Goal: Task Accomplishment & Management: Use online tool/utility

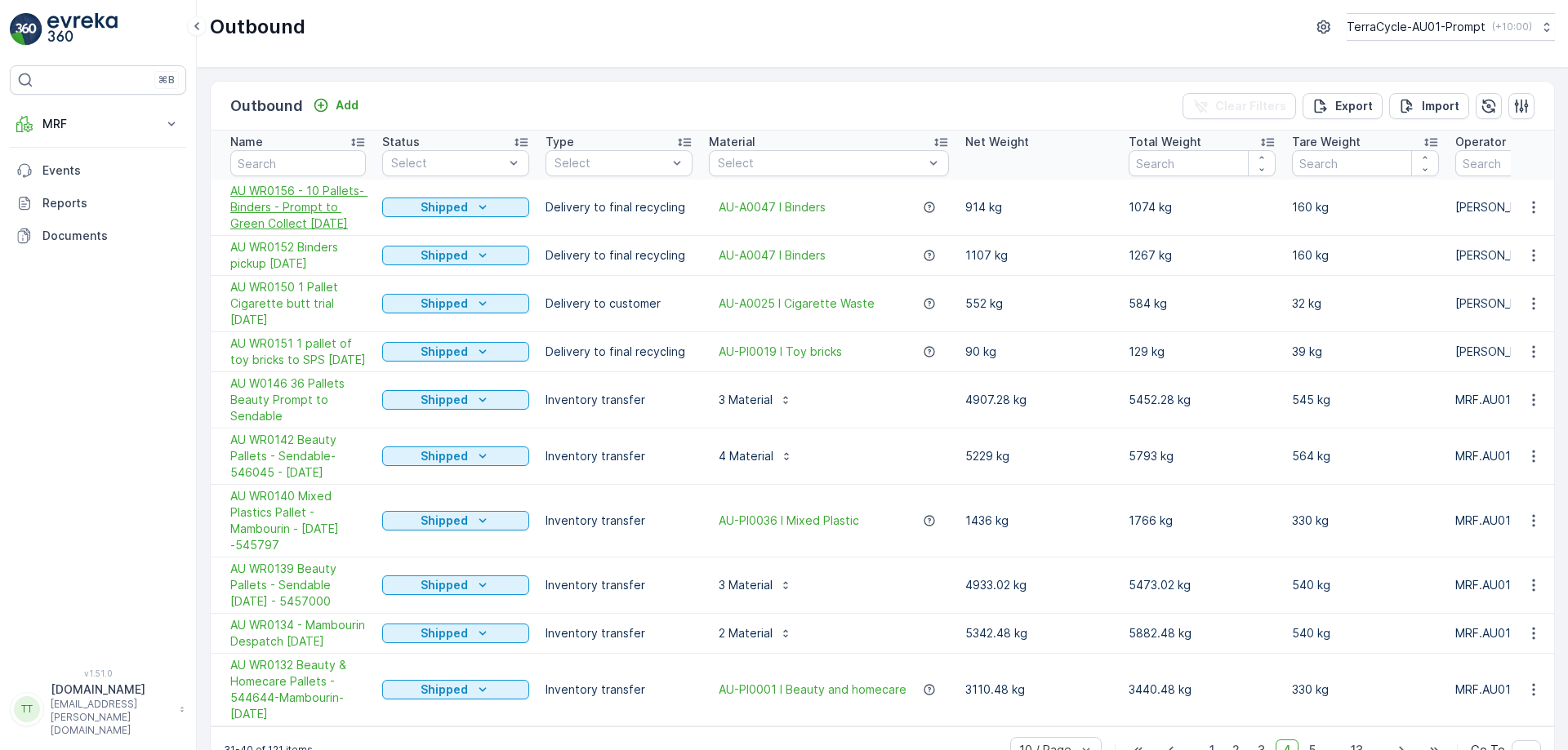
click at [318, 222] on span "AU WR0156 - 10 Pallets- Binders - Prompt to Green Collect [DATE]" at bounding box center [298, 207] width 136 height 49
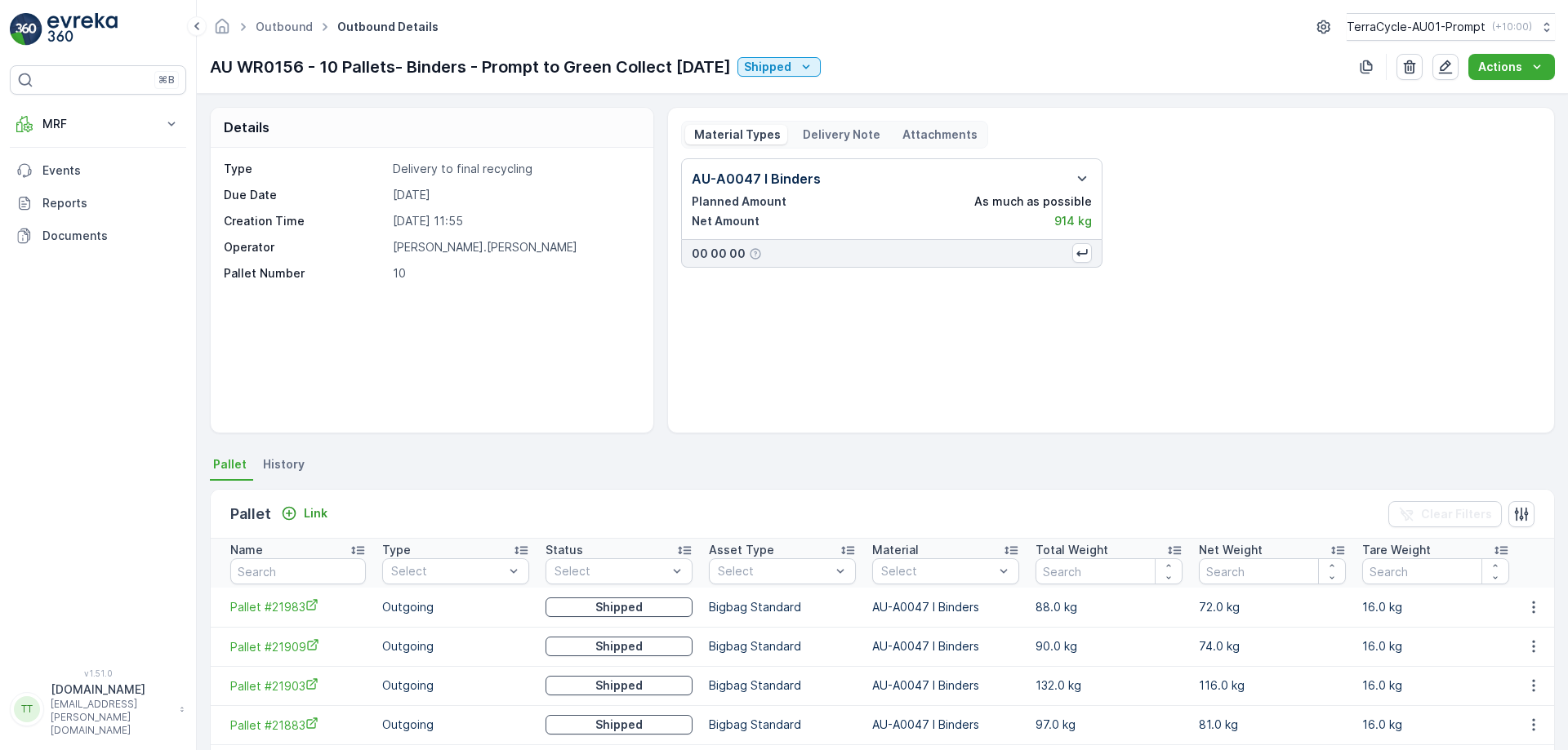
click at [860, 132] on p "Delivery Note" at bounding box center [840, 135] width 80 height 17
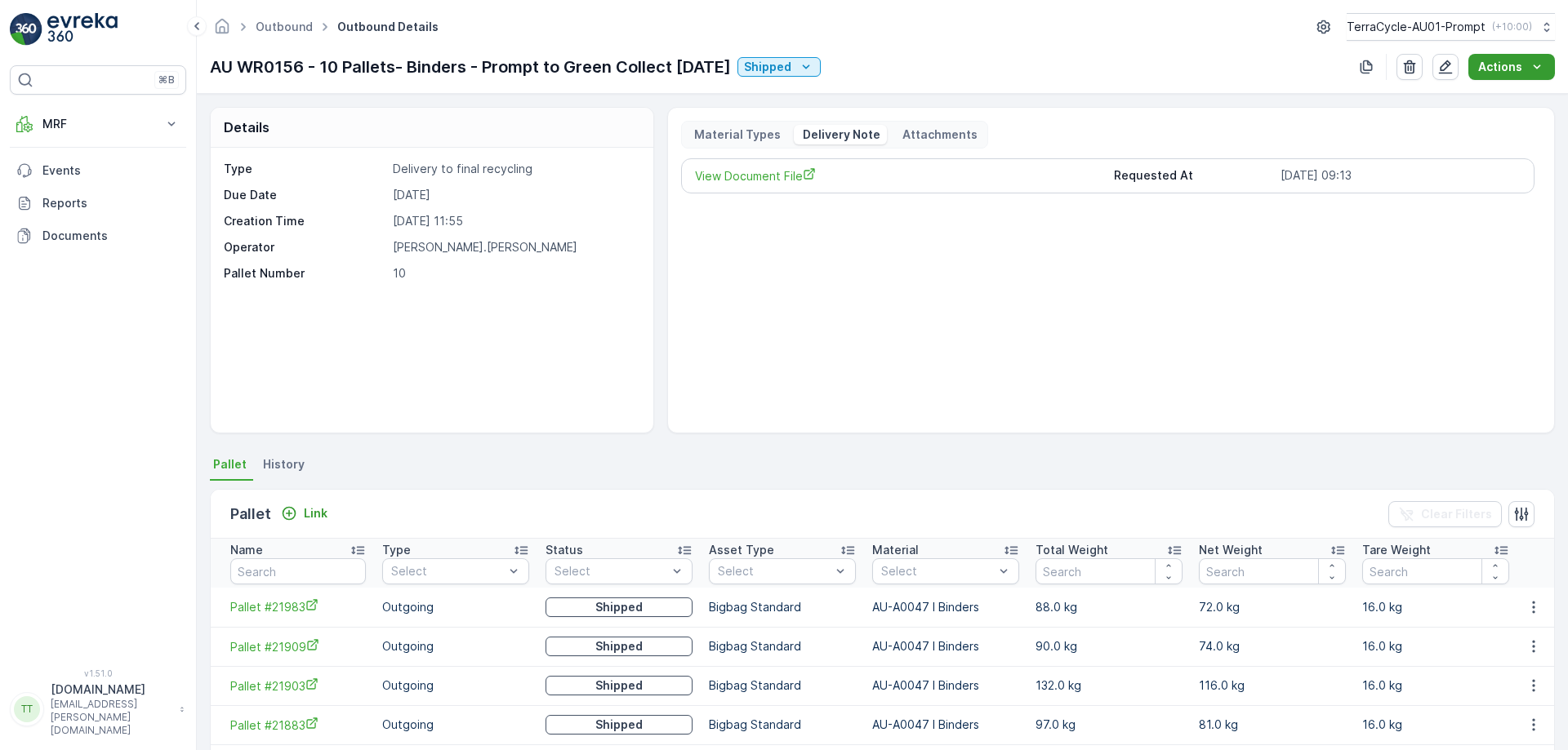
click at [1504, 58] on button "Actions" at bounding box center [1511, 66] width 87 height 26
click at [1474, 95] on span "Create Delivery Note" at bounding box center [1504, 98] width 117 height 17
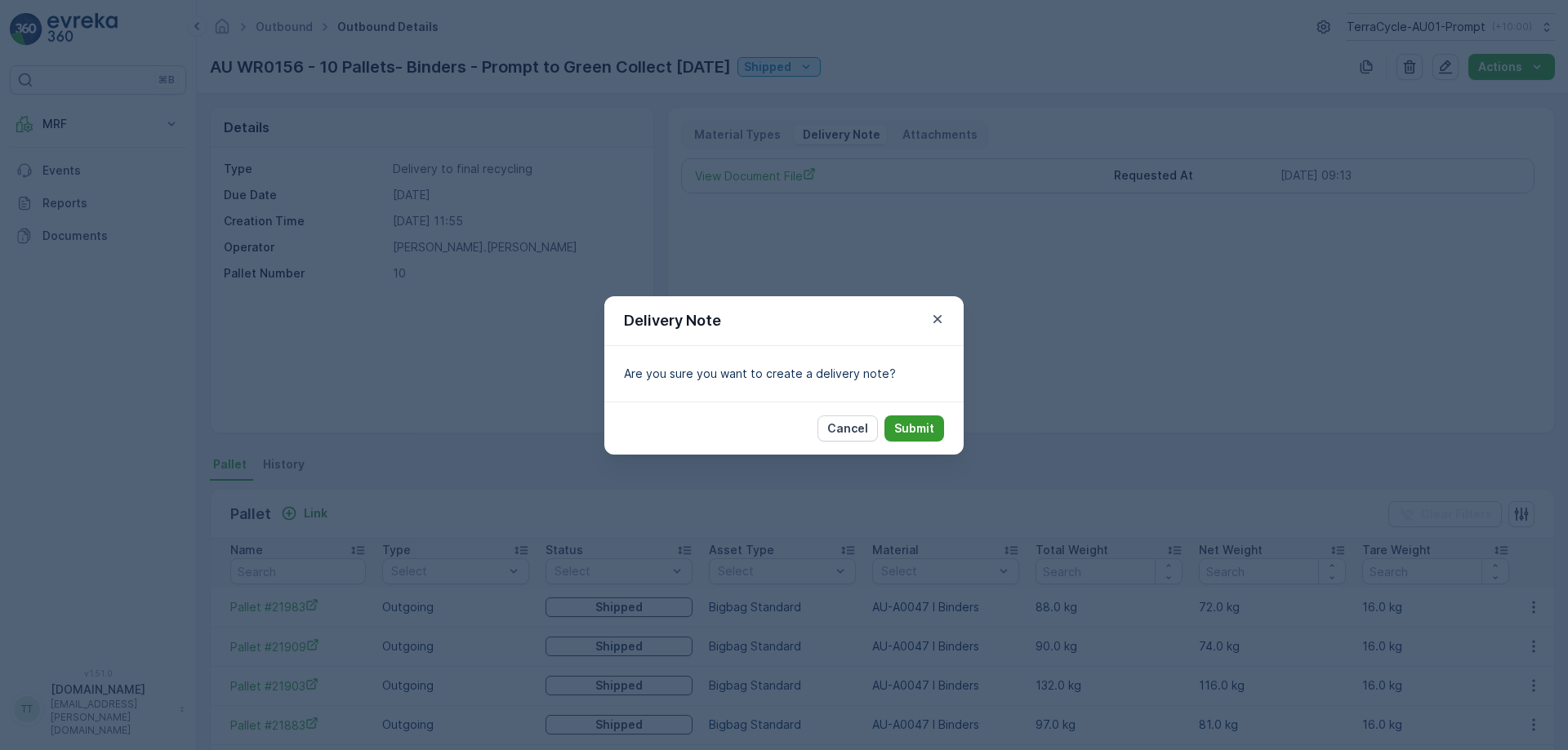
click at [904, 428] on p "Submit" at bounding box center [914, 429] width 40 height 17
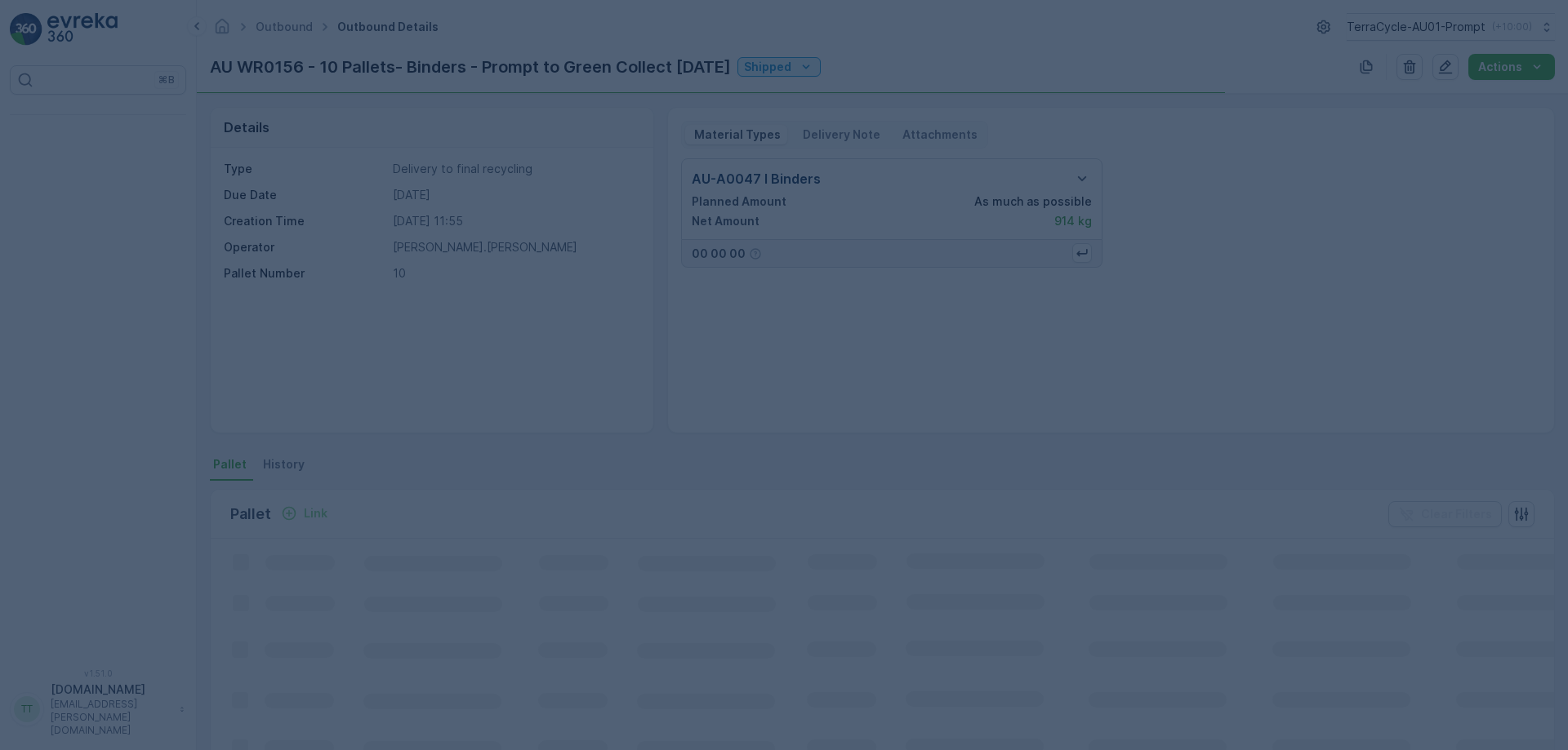
click at [852, 139] on div at bounding box center [784, 375] width 1568 height 750
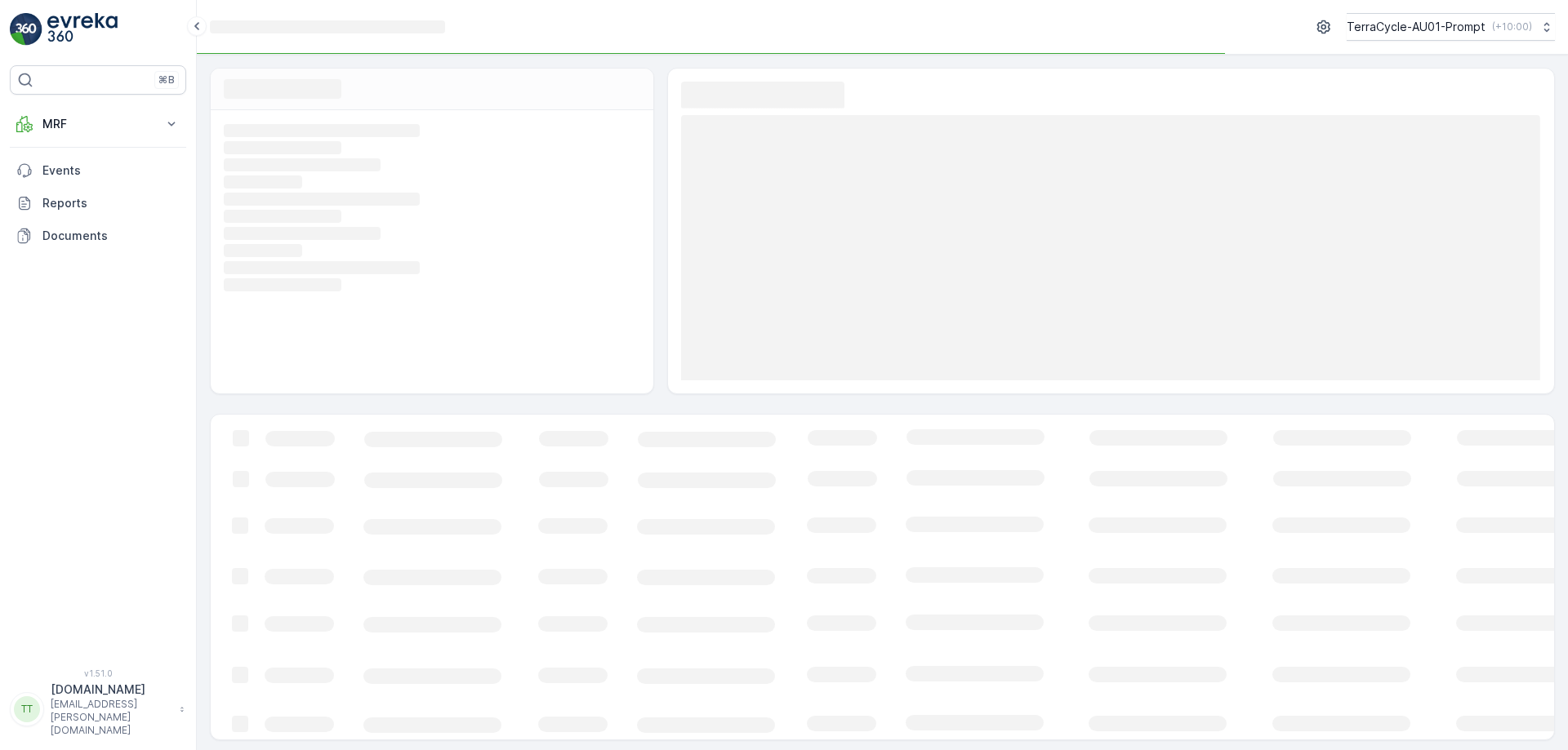
drag, startPoint x: 852, startPoint y: 139, endPoint x: 839, endPoint y: 142, distance: 13.3
click at [839, 142] on rect at bounding box center [1111, 248] width 860 height 266
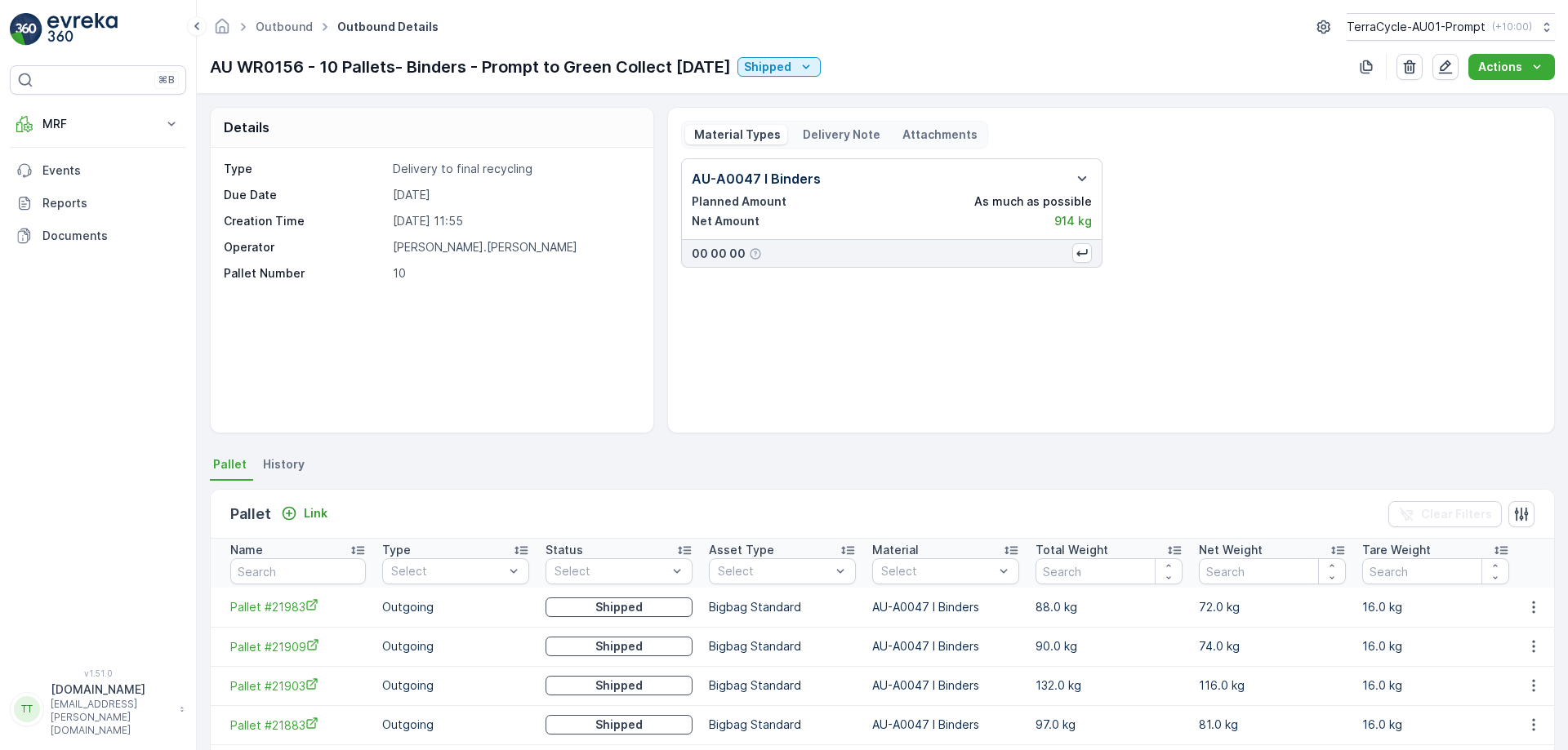
click at [853, 138] on p "Delivery Note" at bounding box center [840, 135] width 80 height 17
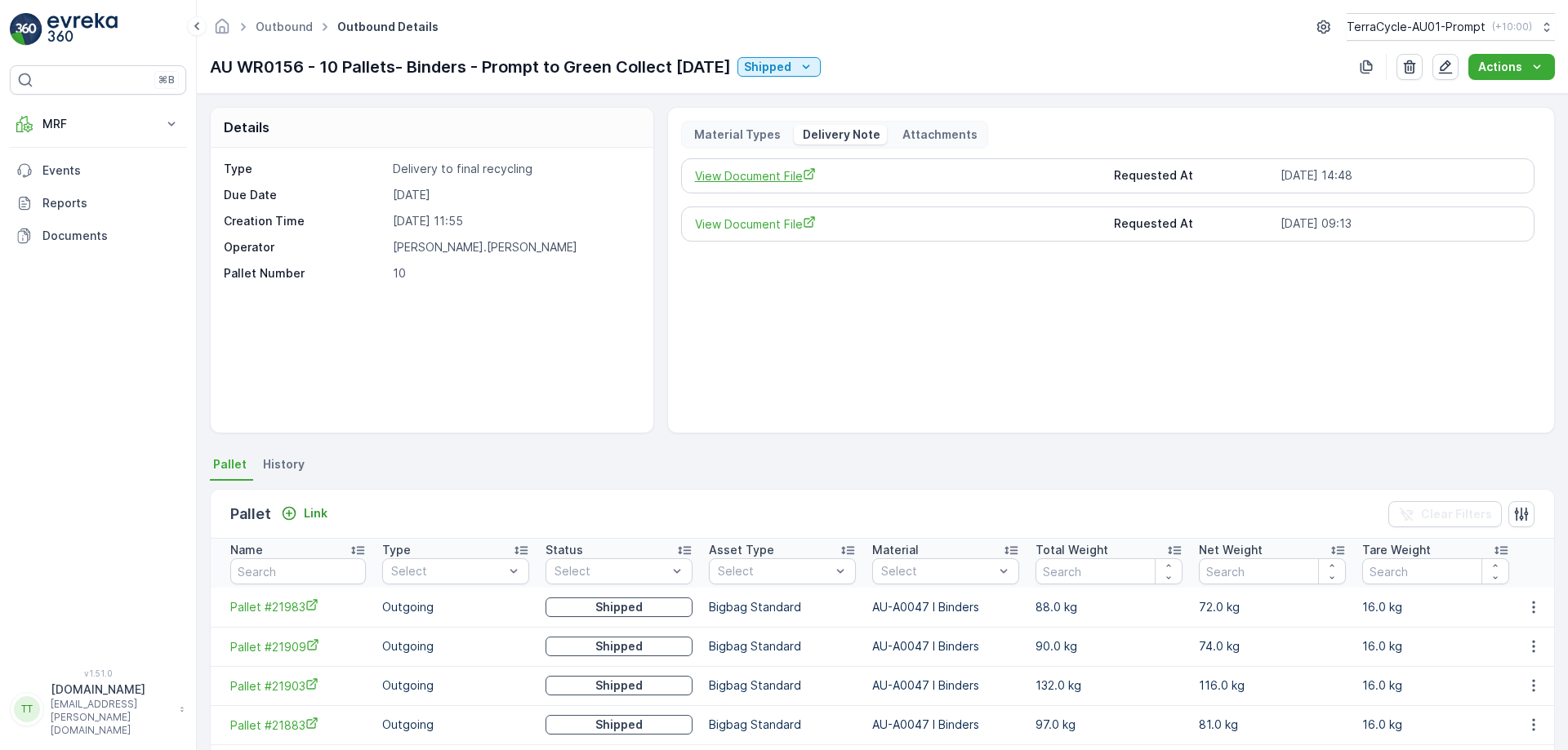
click at [761, 172] on span "View Document File" at bounding box center [899, 176] width 406 height 18
click at [741, 137] on p "Material Types" at bounding box center [736, 135] width 89 height 17
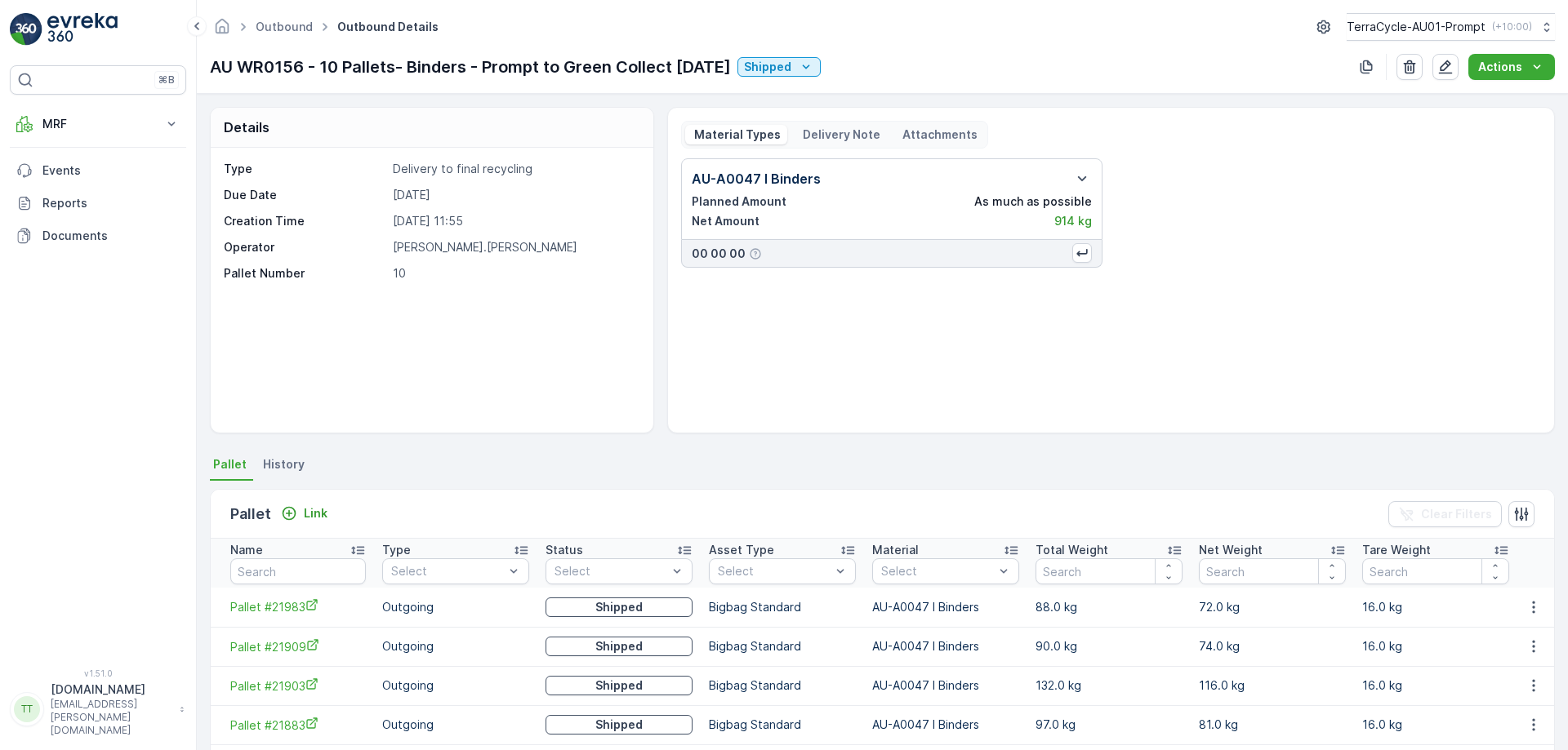
click at [823, 126] on div "Delivery Note" at bounding box center [840, 135] width 93 height 20
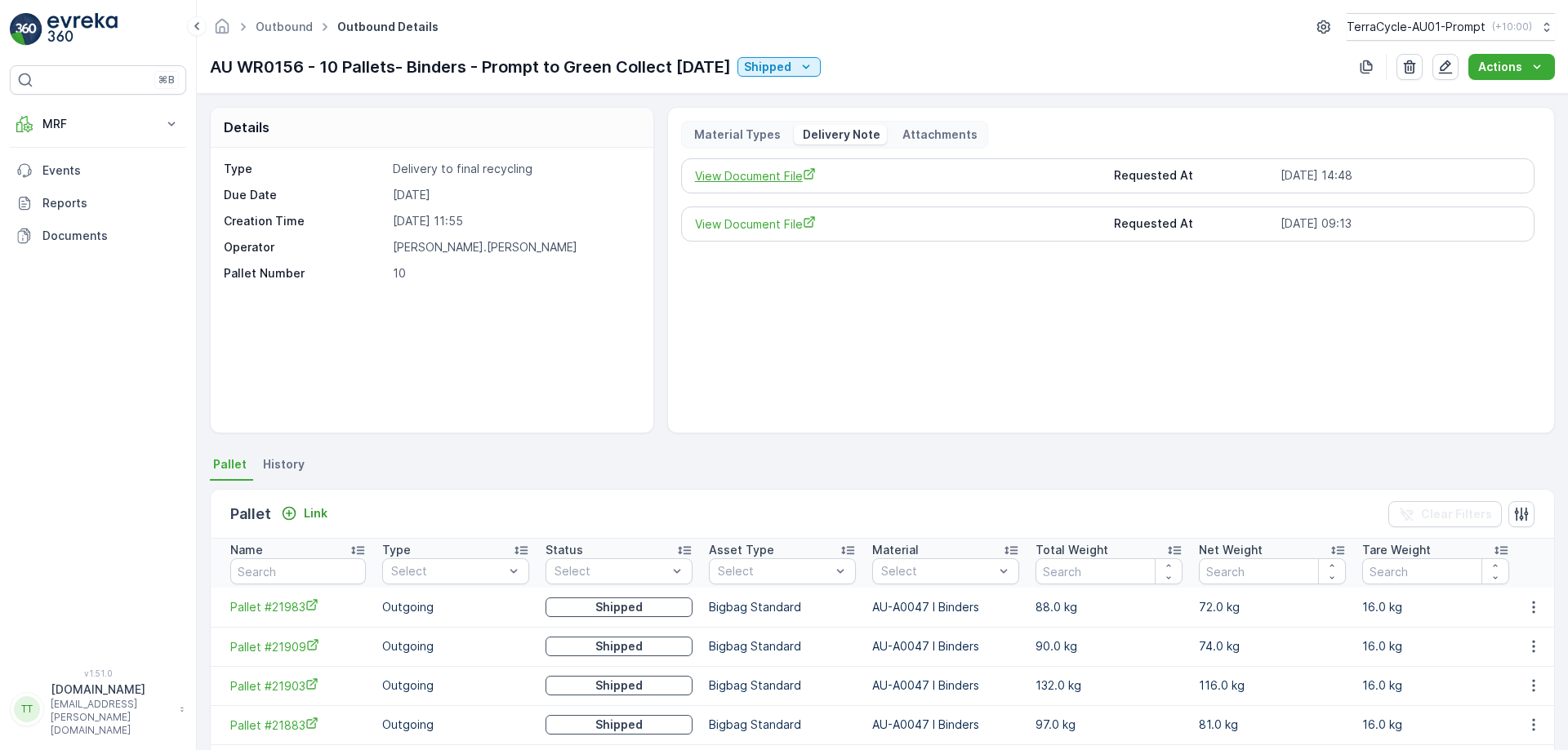
click at [742, 182] on span "View Document File" at bounding box center [899, 176] width 406 height 18
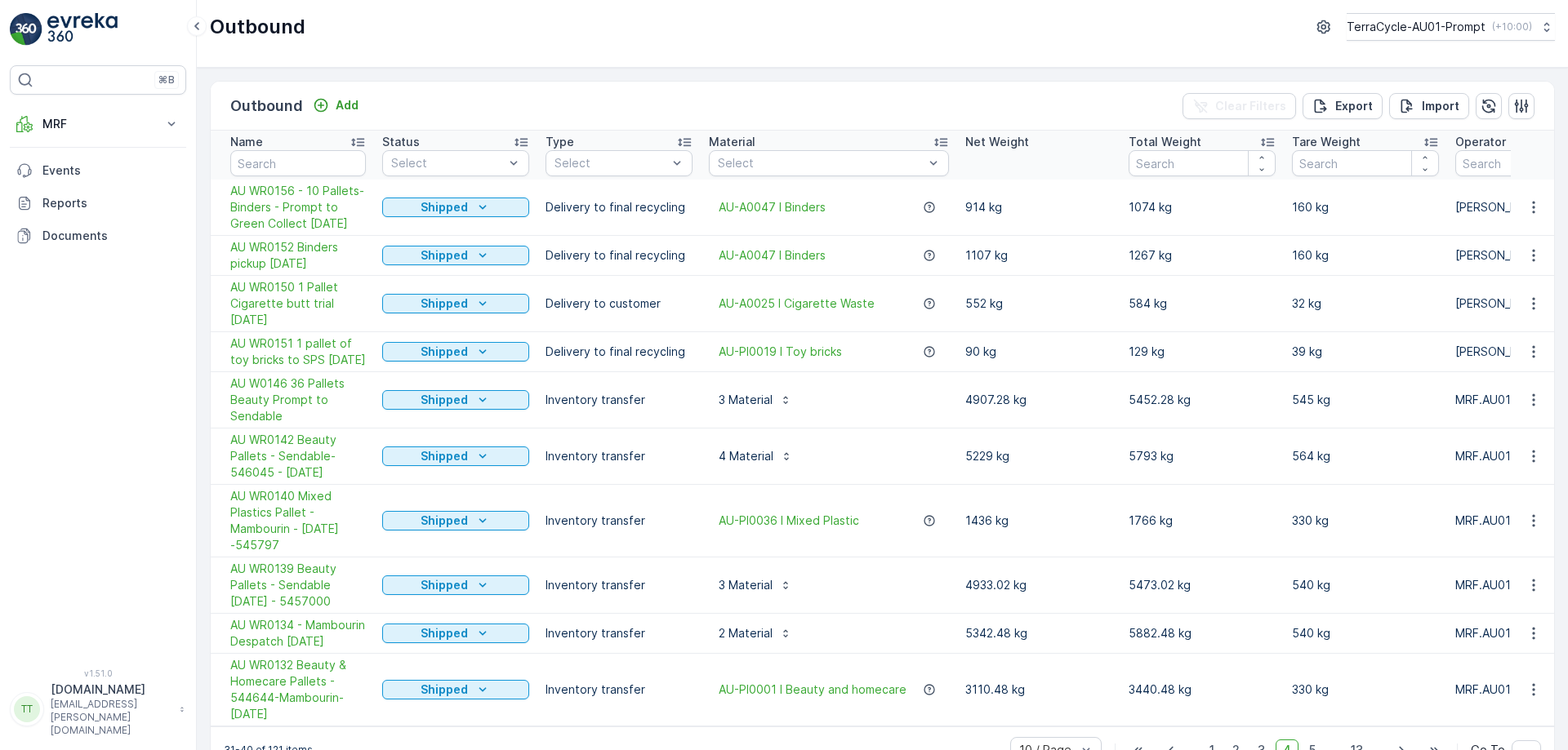
scroll to position [77, 0]
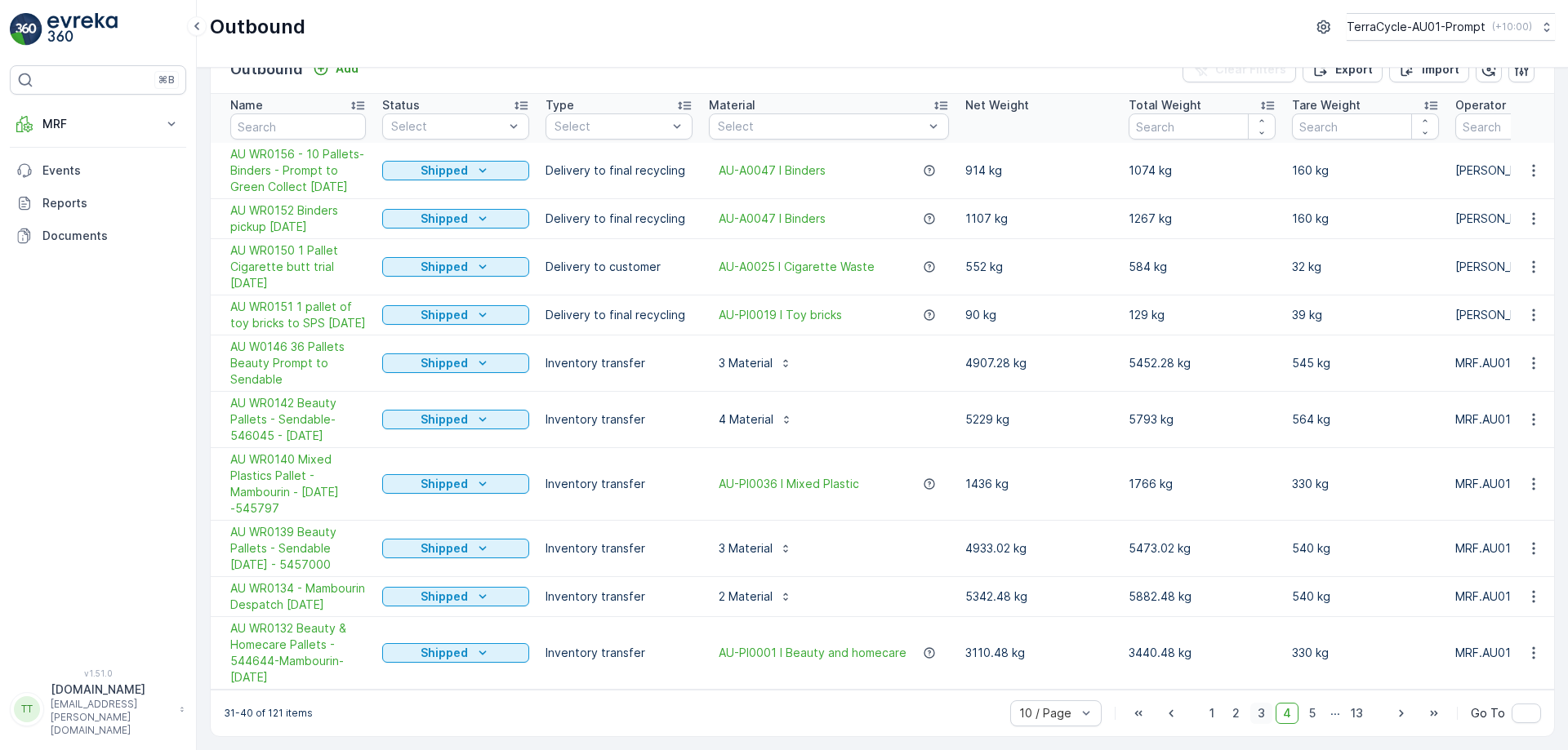
click at [1259, 711] on span "3" at bounding box center [1261, 714] width 22 height 21
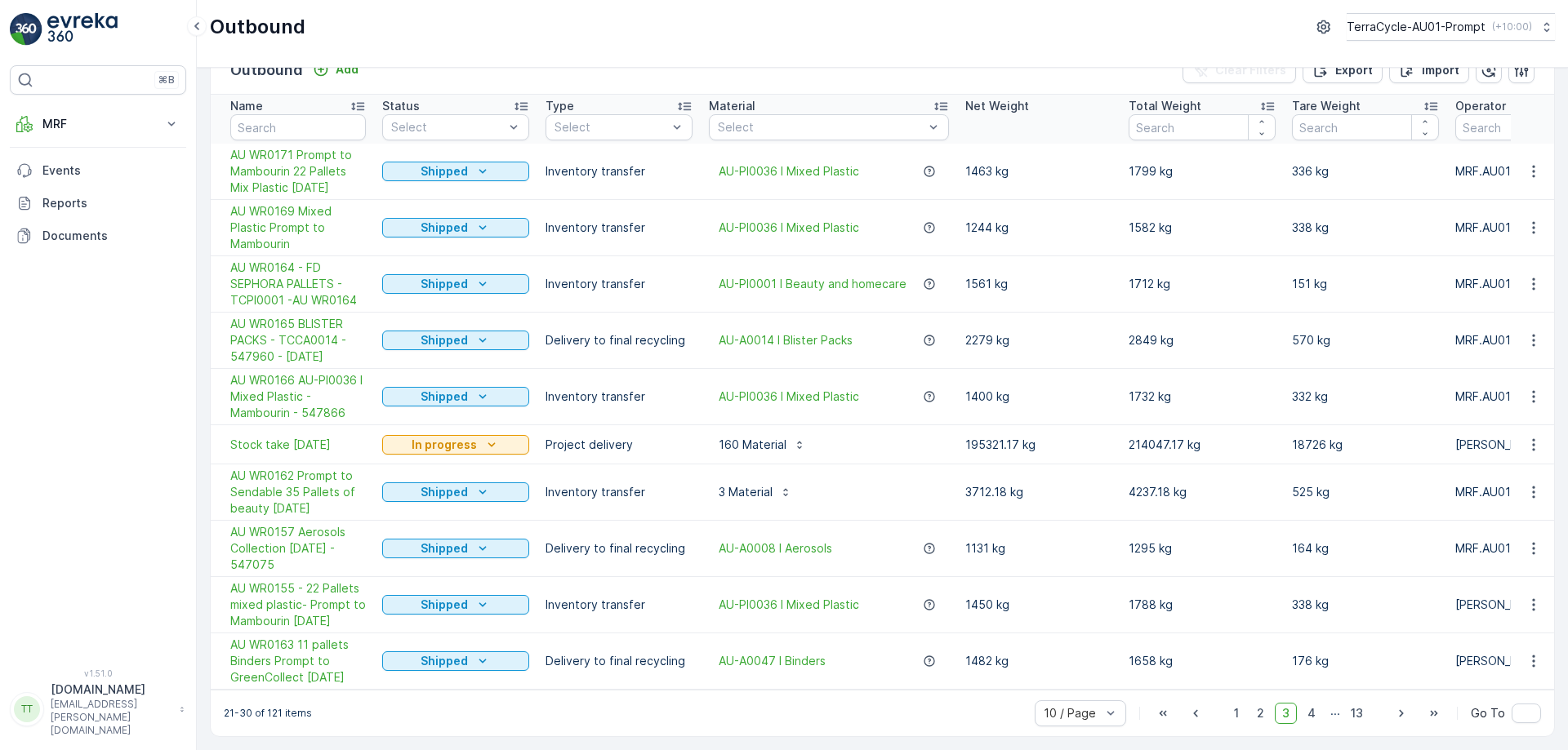
scroll to position [44, 0]
click at [293, 655] on span "AU WR0163 11 pallets Binders Prompt to GreenCollect 26.05.2025" at bounding box center [298, 661] width 136 height 49
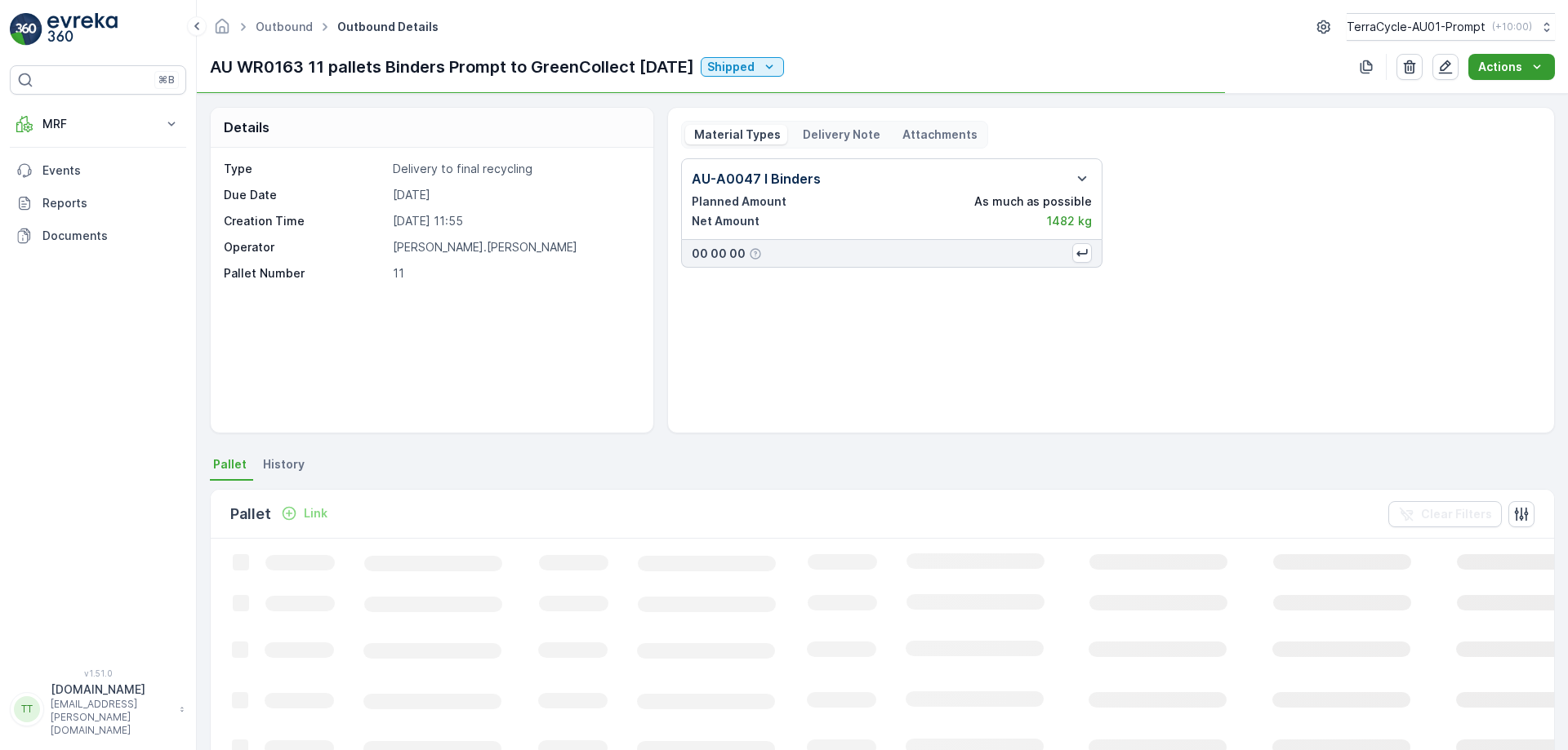
click at [1493, 68] on p "Actions" at bounding box center [1500, 66] width 44 height 17
click at [1466, 96] on span "Create Delivery Note" at bounding box center [1504, 98] width 117 height 17
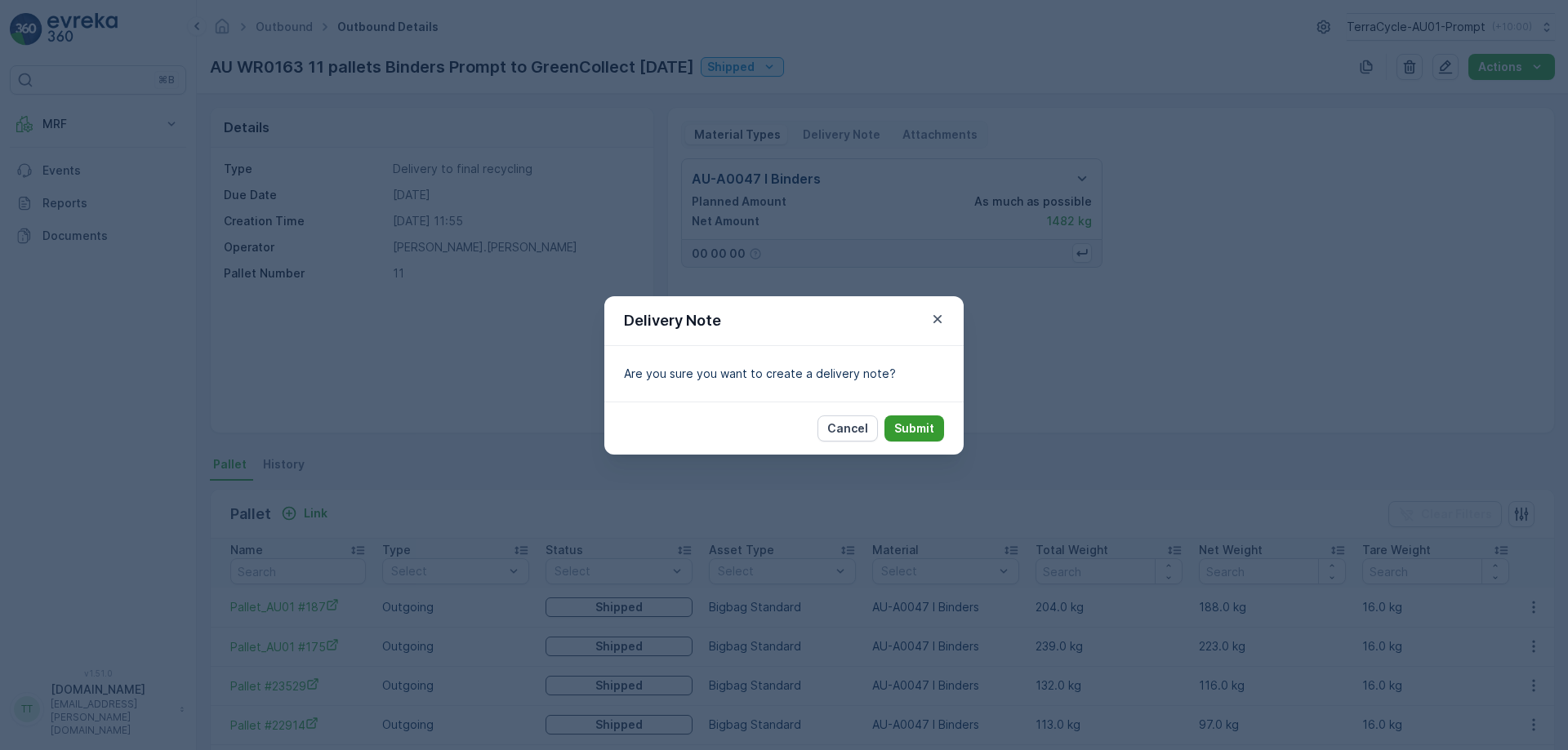
click at [910, 426] on p "Submit" at bounding box center [914, 429] width 40 height 17
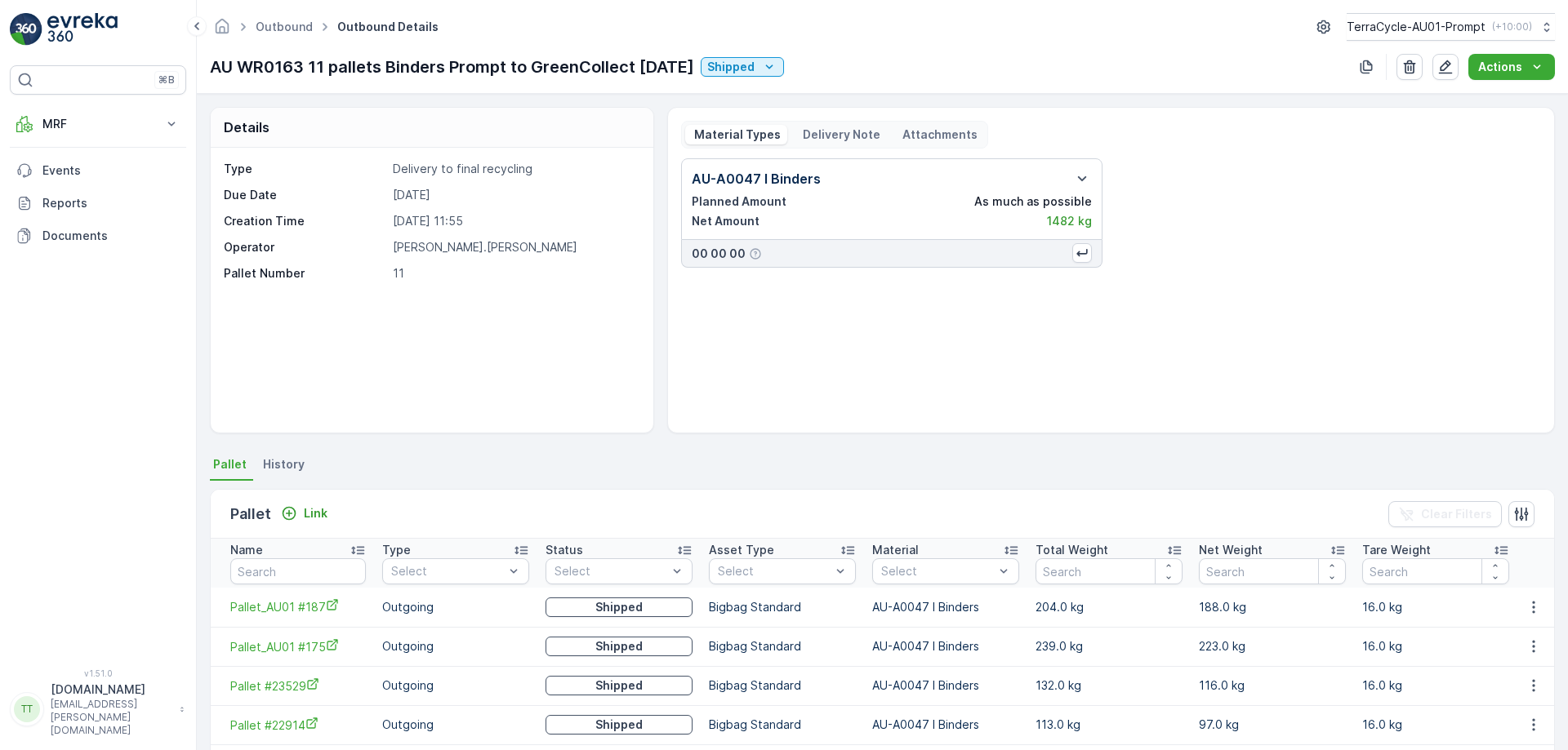
click at [843, 127] on p "Delivery Note" at bounding box center [840, 135] width 80 height 17
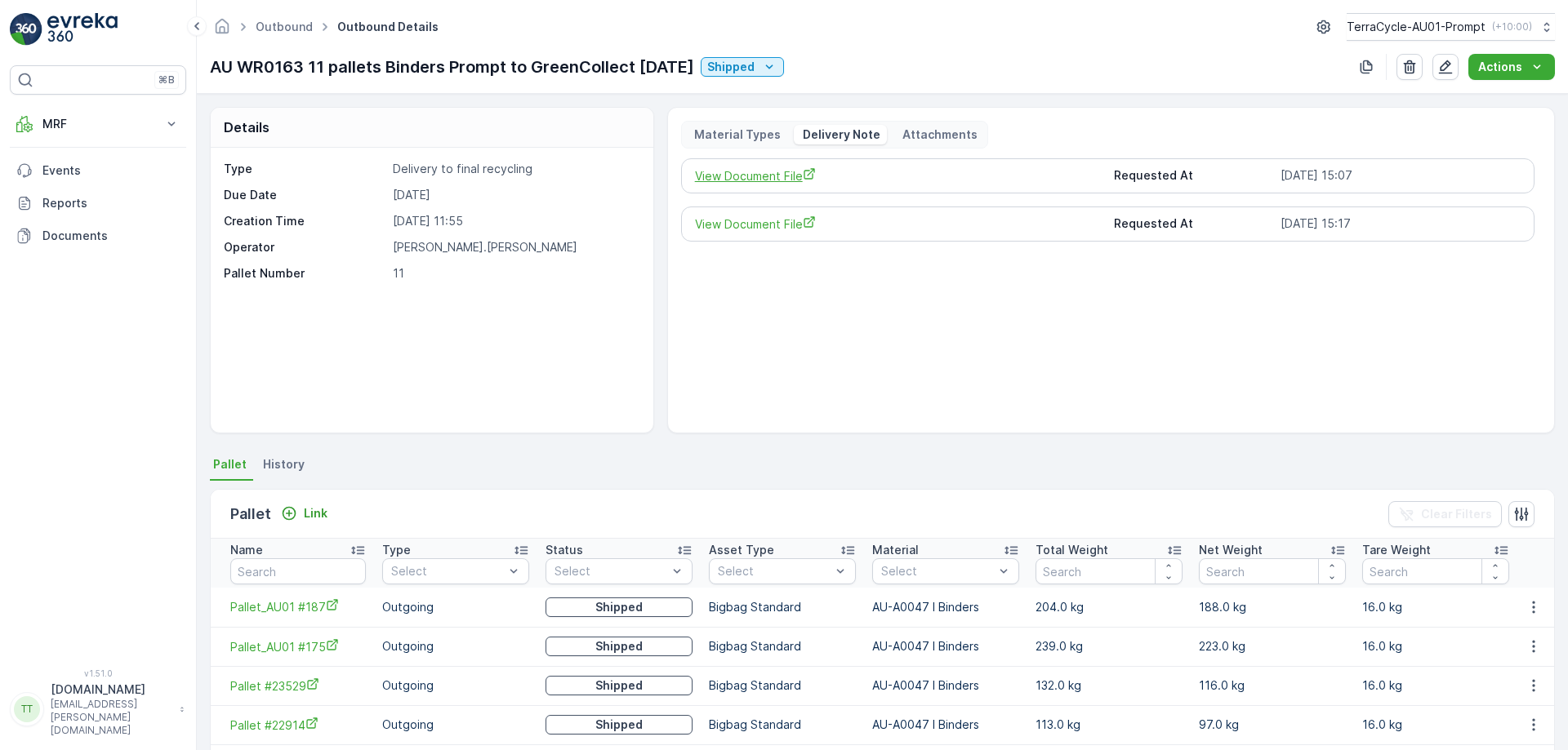
click at [756, 168] on span "View Document File" at bounding box center [899, 176] width 406 height 18
